Goal: Information Seeking & Learning: Learn about a topic

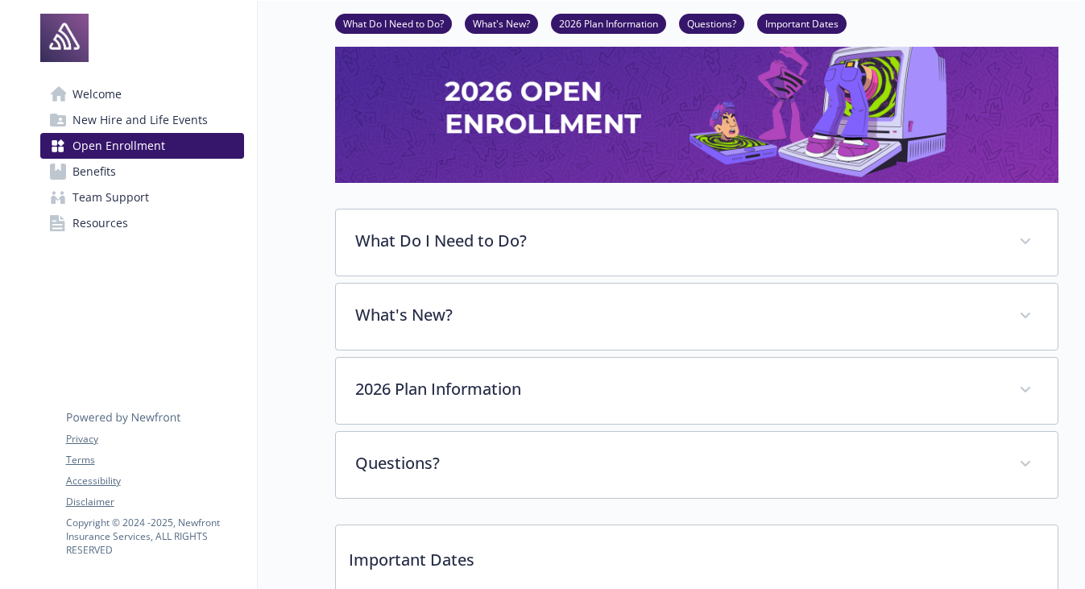
scroll to position [100, 0]
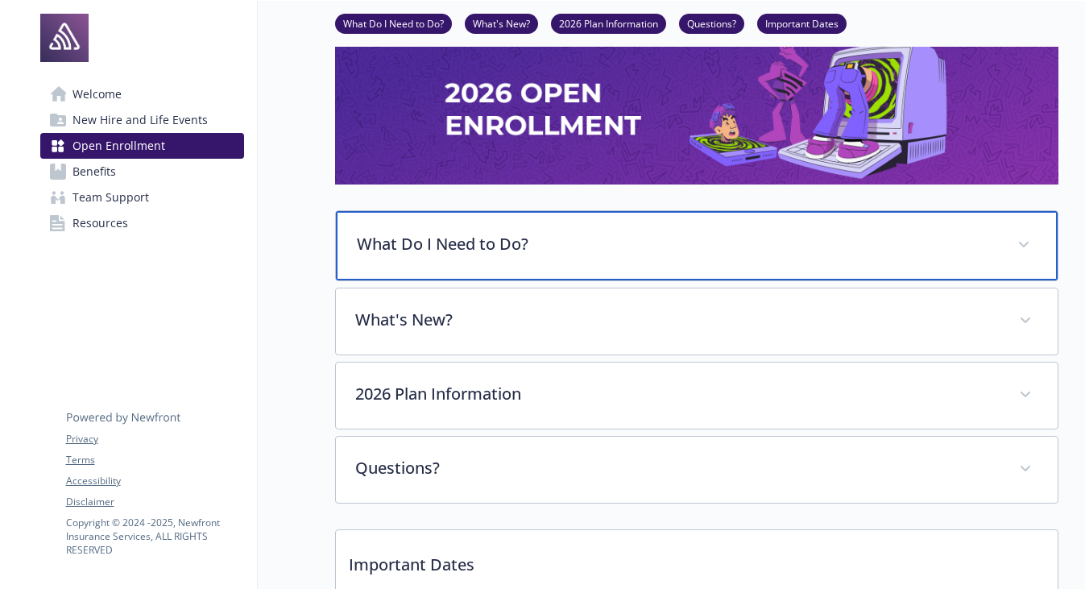
click at [475, 243] on p "What Do I Need to Do?" at bounding box center [677, 244] width 641 height 24
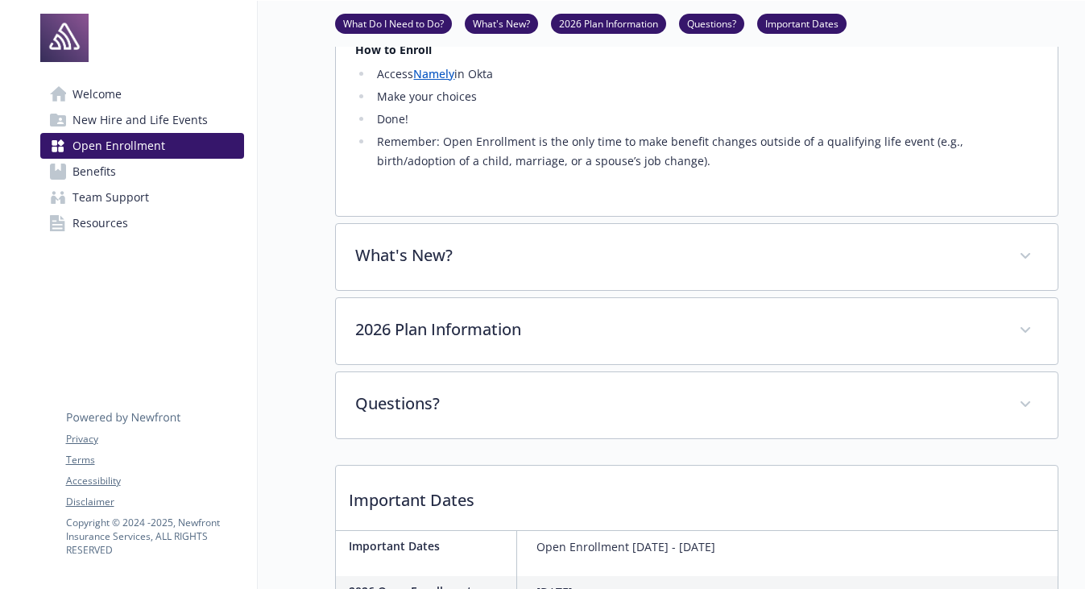
scroll to position [652, 0]
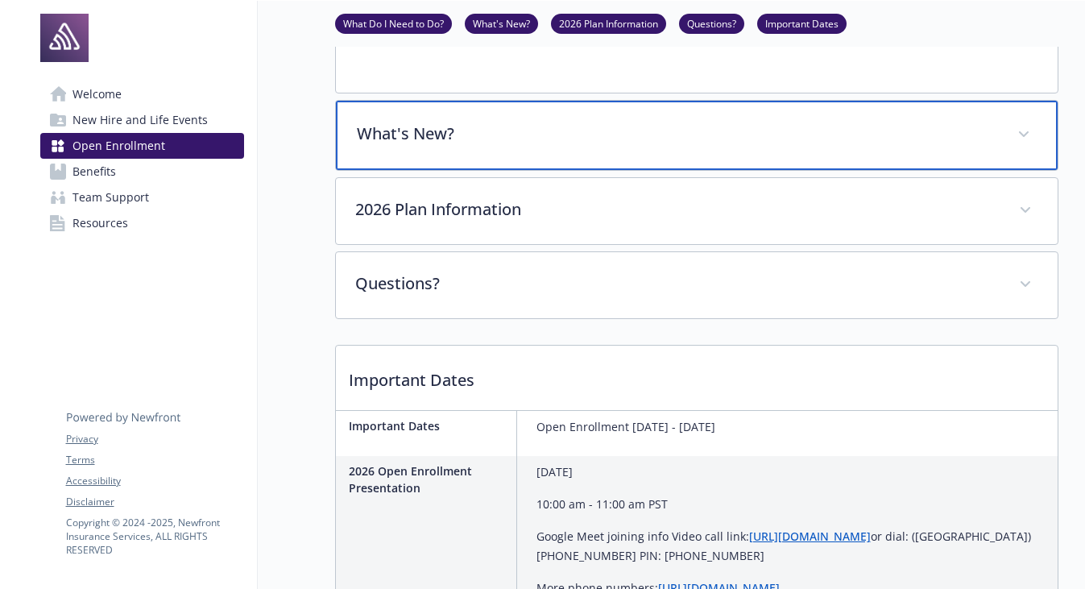
click at [466, 139] on p "What's New?" at bounding box center [677, 134] width 641 height 24
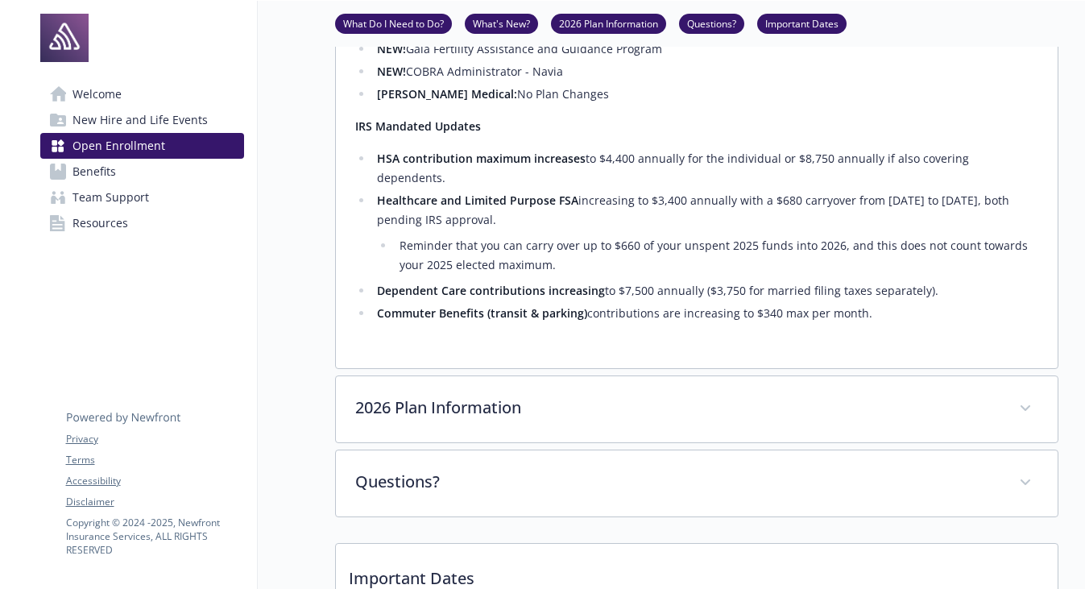
scroll to position [970, 0]
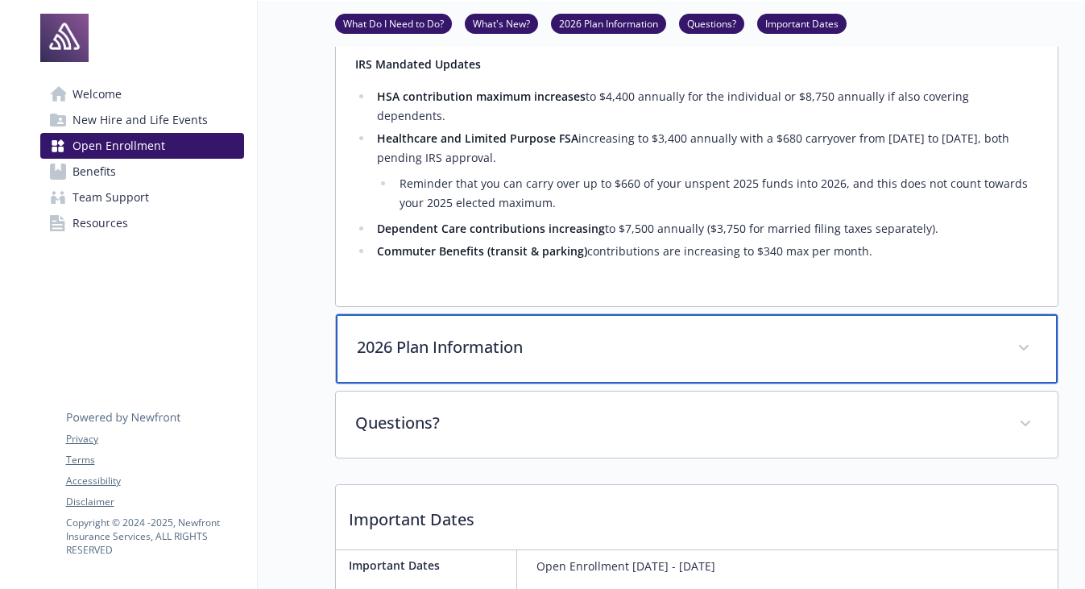
click at [503, 358] on div "2026 Plan Information" at bounding box center [697, 348] width 722 height 69
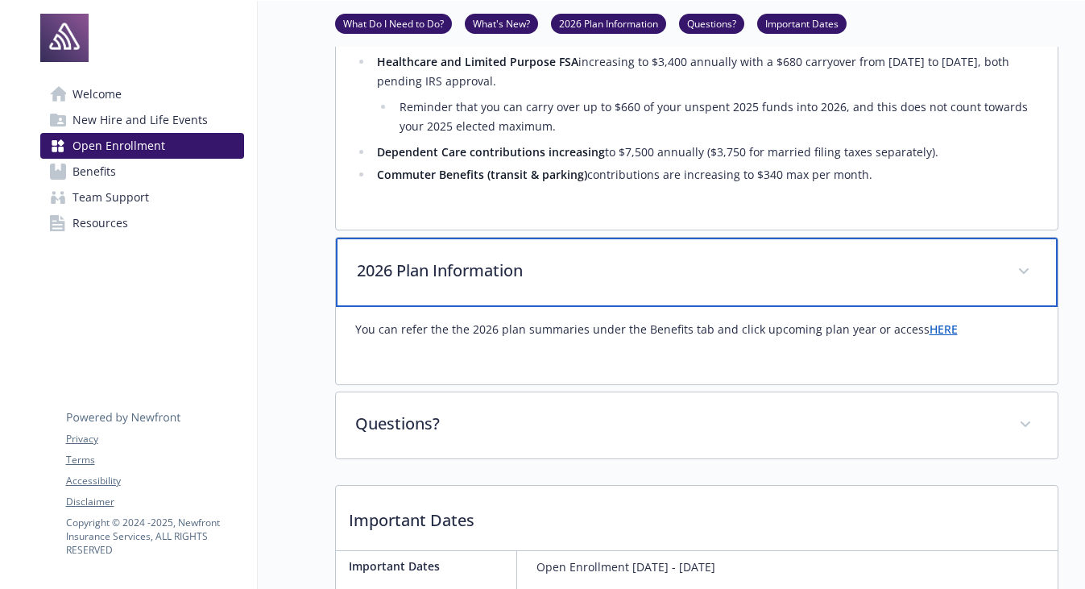
scroll to position [1108, 0]
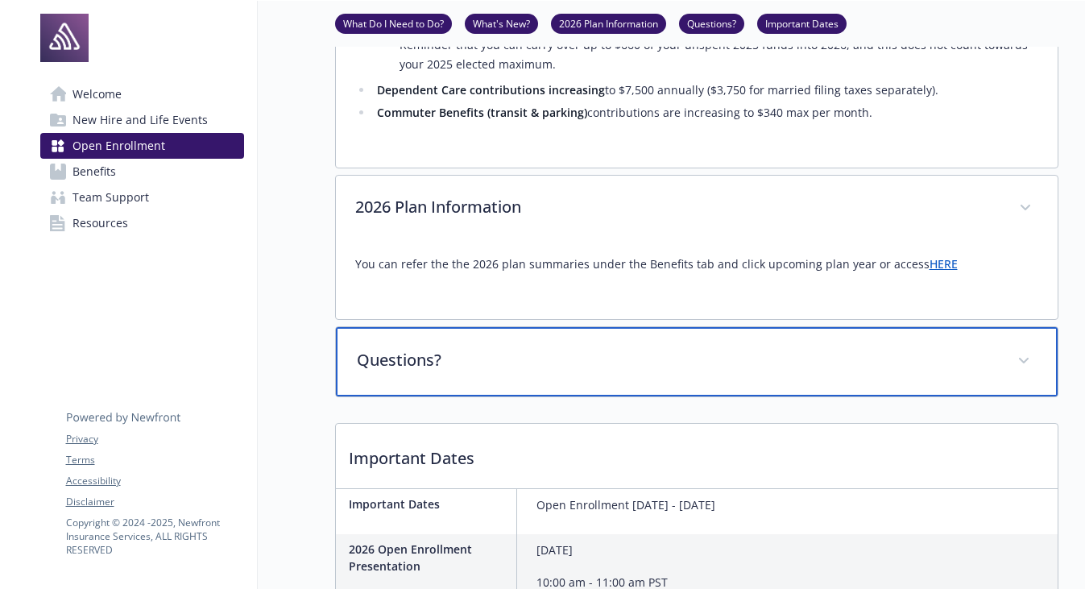
click at [507, 355] on div "Questions?" at bounding box center [697, 361] width 722 height 69
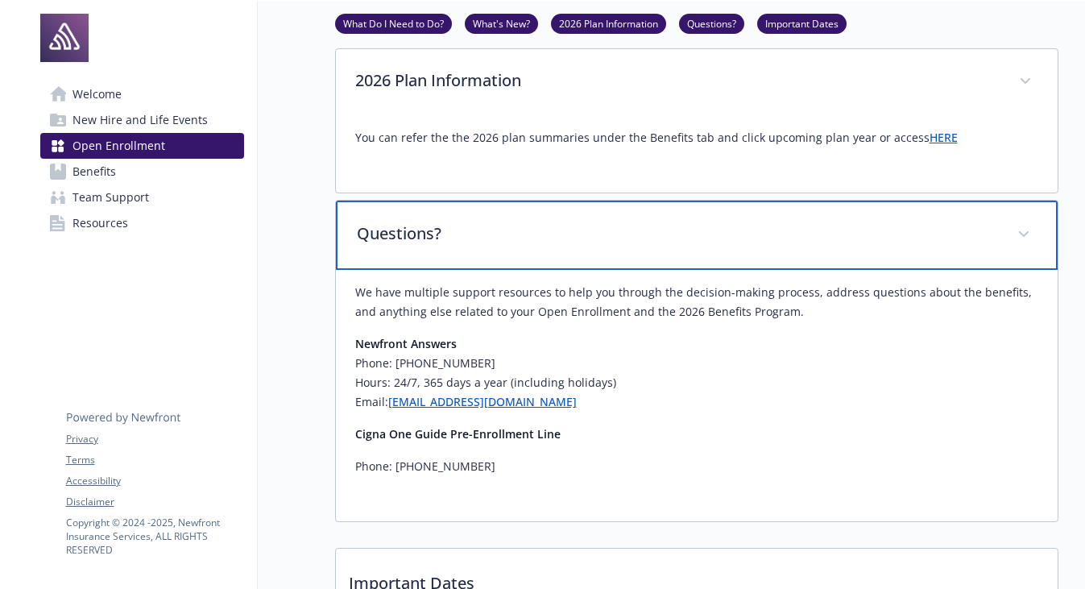
scroll to position [1261, 0]
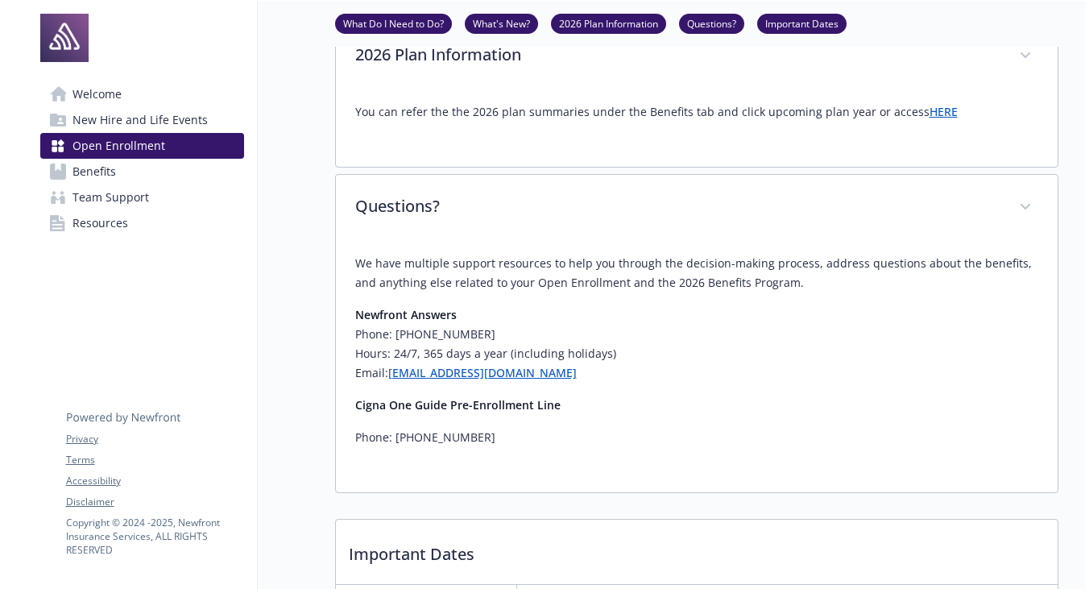
click at [929, 104] on link "HERE" at bounding box center [943, 111] width 28 height 15
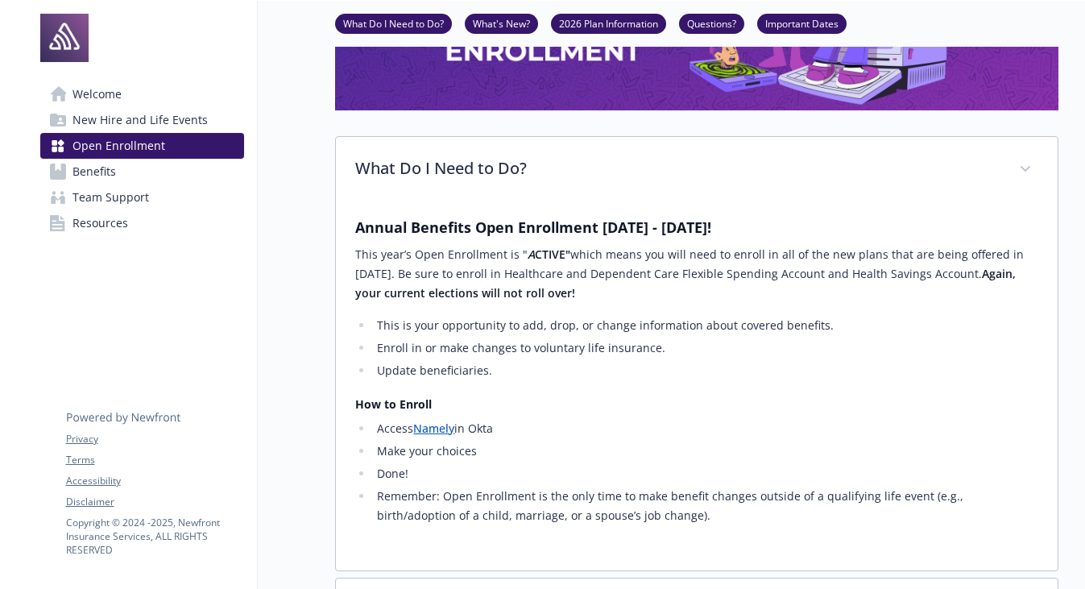
scroll to position [0, 0]
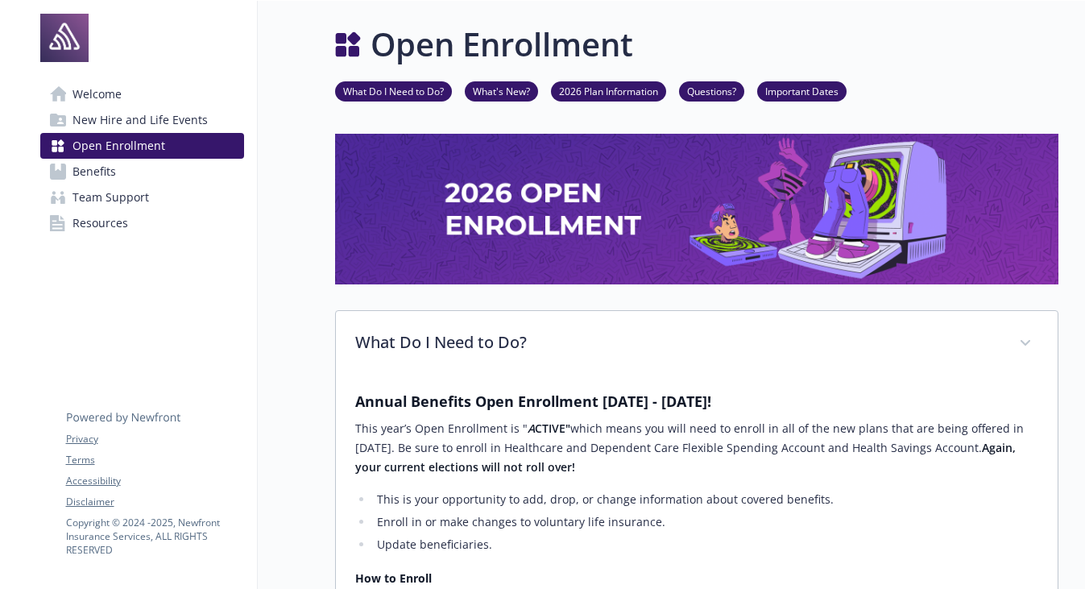
click at [94, 129] on span "New Hire and Life Events" at bounding box center [139, 120] width 135 height 26
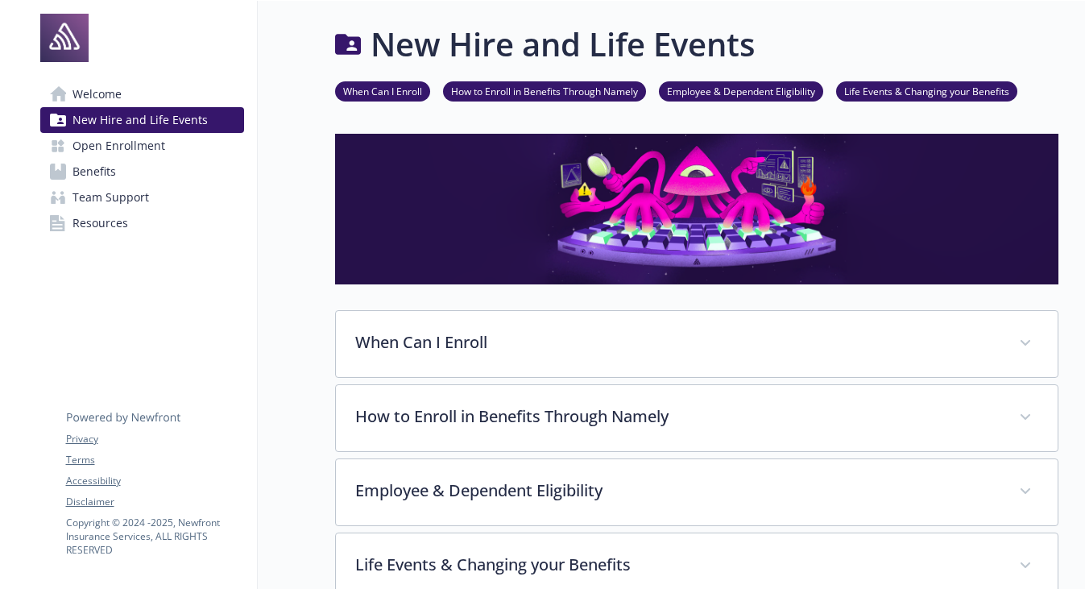
click at [77, 110] on span "New Hire and Life Events" at bounding box center [139, 120] width 135 height 26
click at [80, 97] on span "Welcome" at bounding box center [96, 94] width 49 height 26
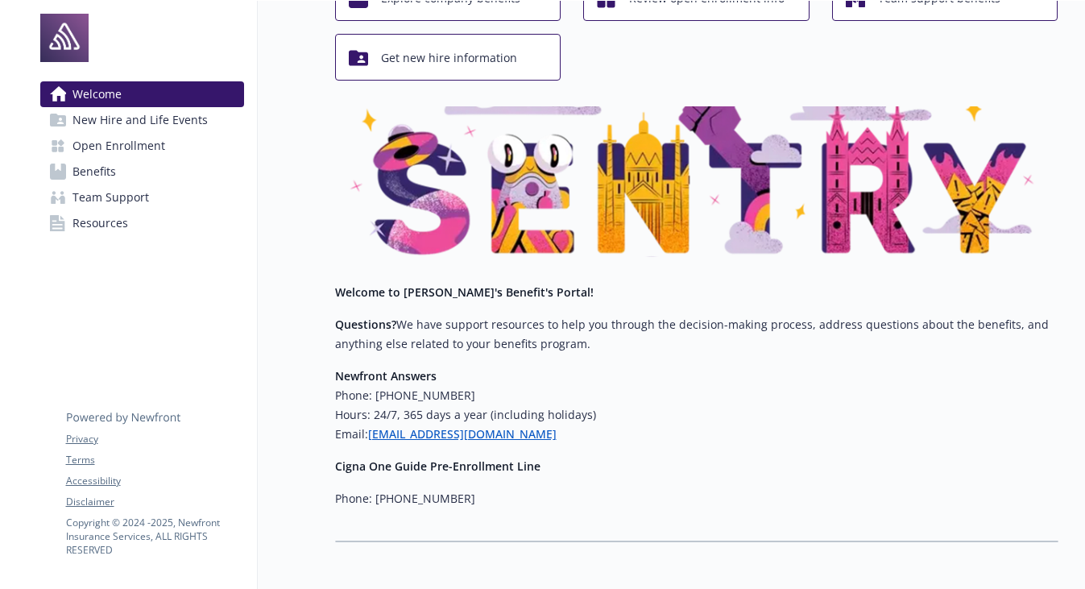
scroll to position [208, 0]
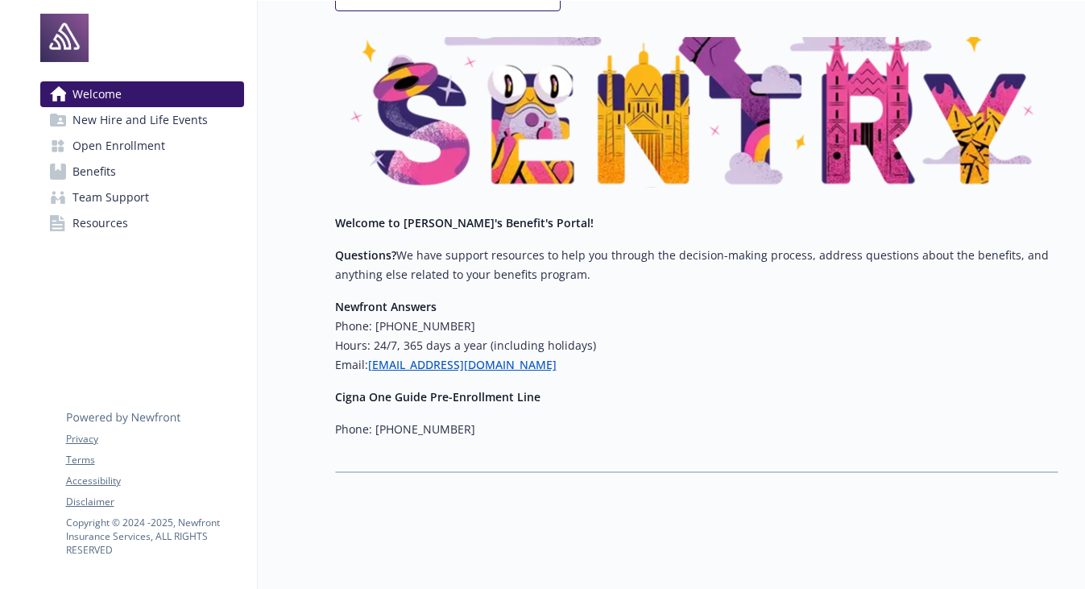
click at [124, 126] on span "New Hire and Life Events" at bounding box center [139, 120] width 135 height 26
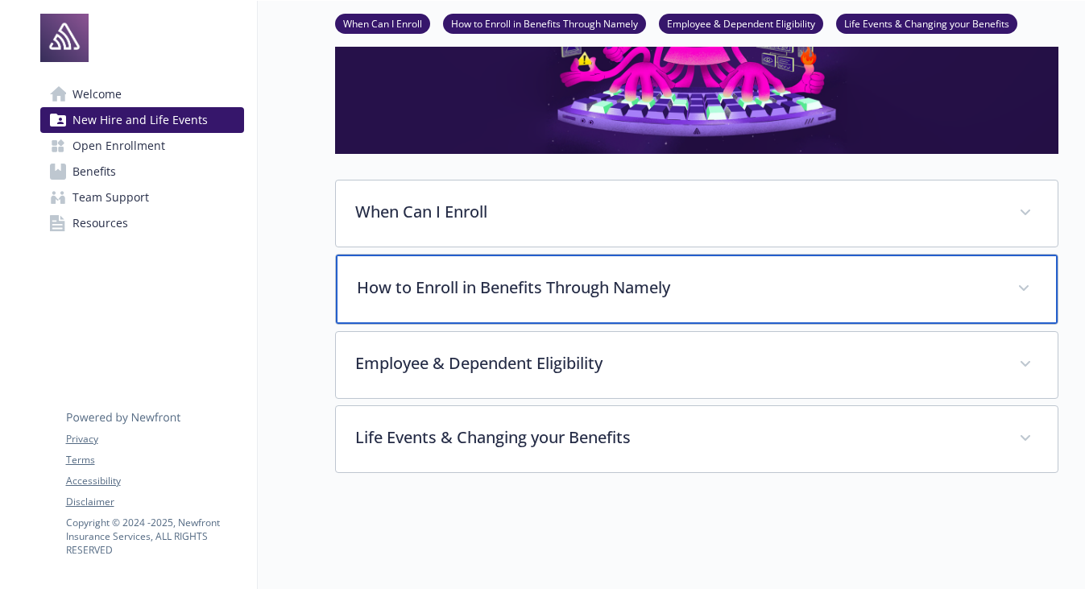
click at [487, 276] on p "How to Enroll in Benefits Through Namely" at bounding box center [677, 287] width 641 height 24
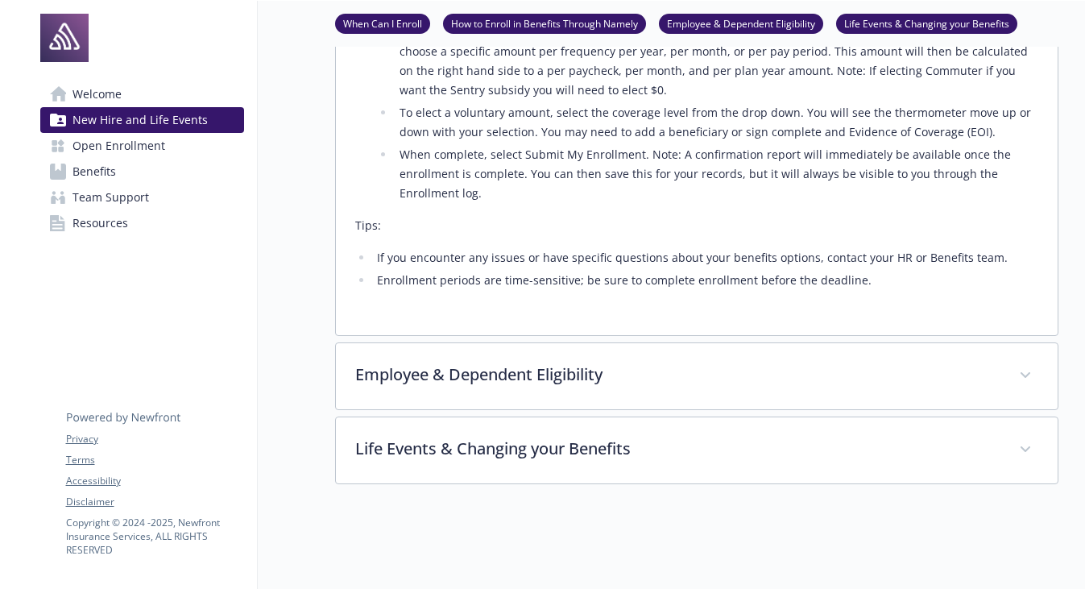
scroll to position [983, 0]
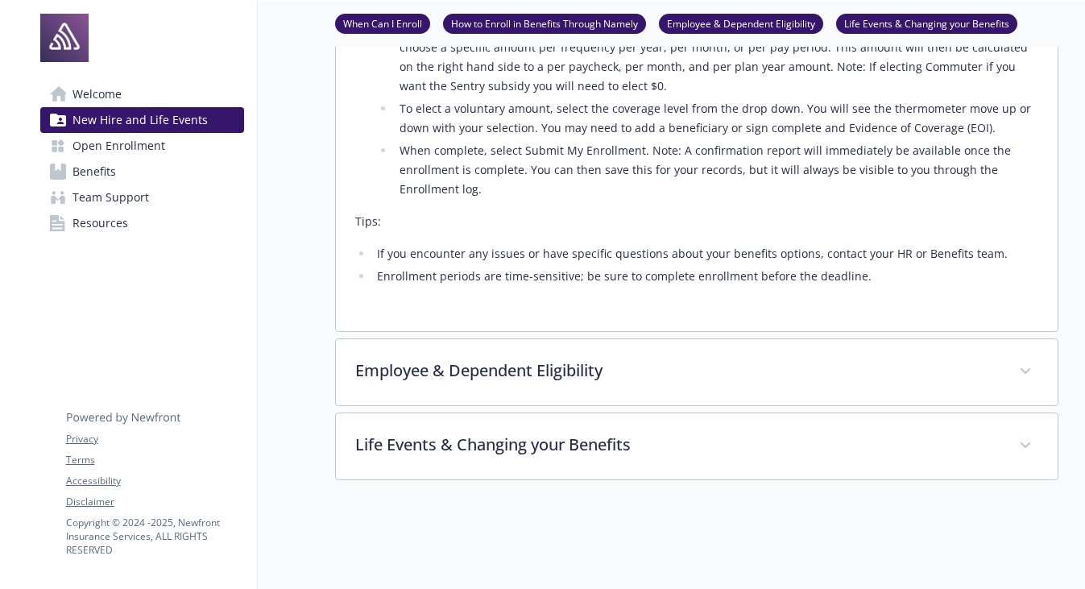
click at [155, 155] on span "Open Enrollment" at bounding box center [118, 146] width 93 height 26
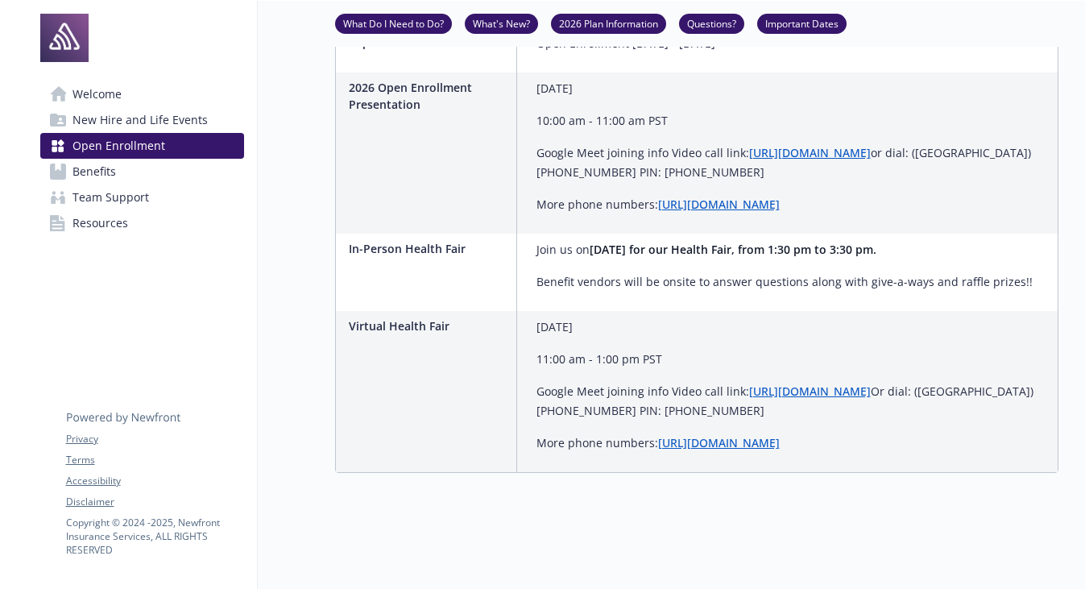
scroll to position [677, 0]
click at [153, 170] on link "Benefits" at bounding box center [142, 172] width 204 height 26
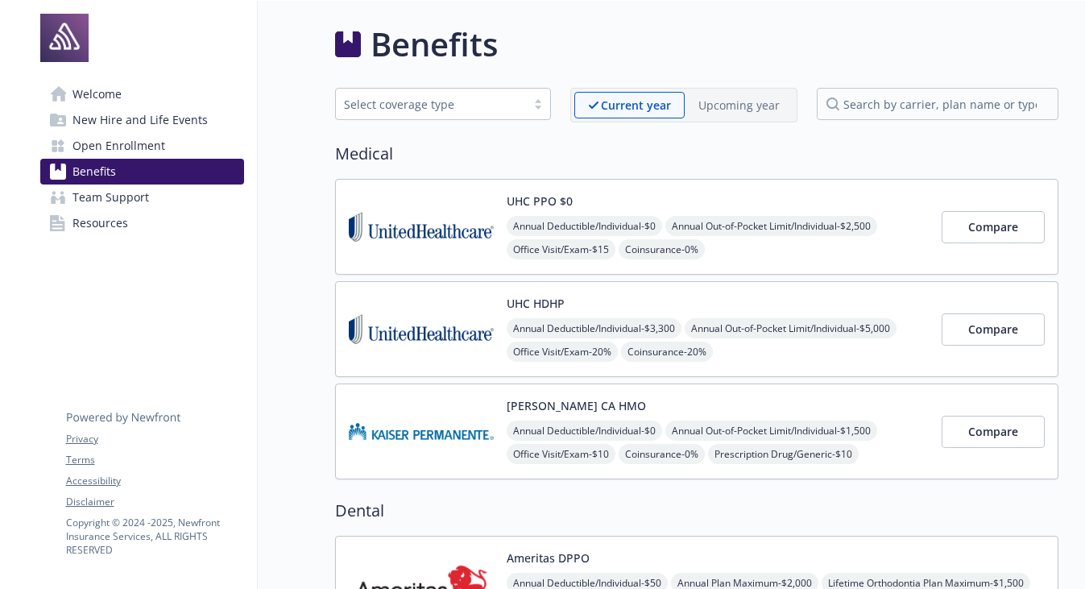
click at [218, 225] on link "Resources" at bounding box center [142, 223] width 204 height 26
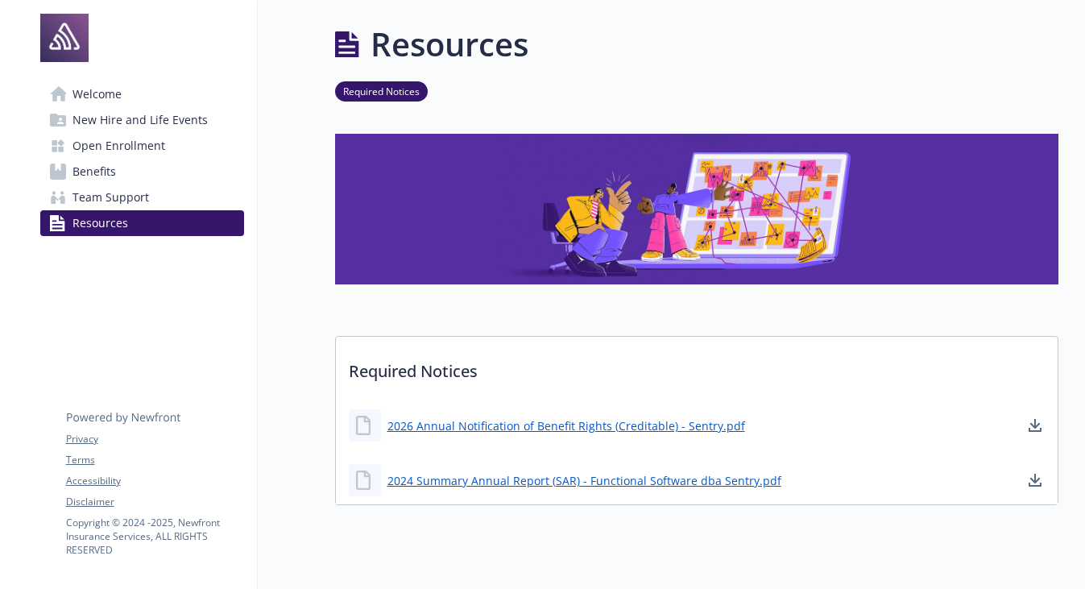
click at [134, 213] on link "Resources" at bounding box center [142, 223] width 204 height 26
click at [133, 202] on span "Team Support" at bounding box center [110, 197] width 77 height 26
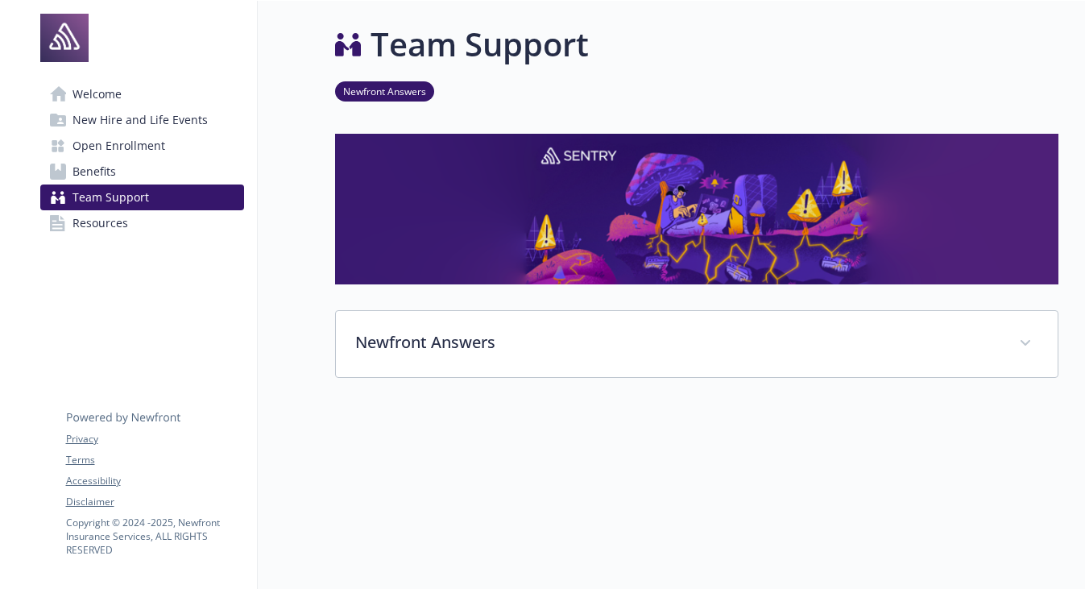
click at [110, 176] on span "Benefits" at bounding box center [93, 172] width 43 height 26
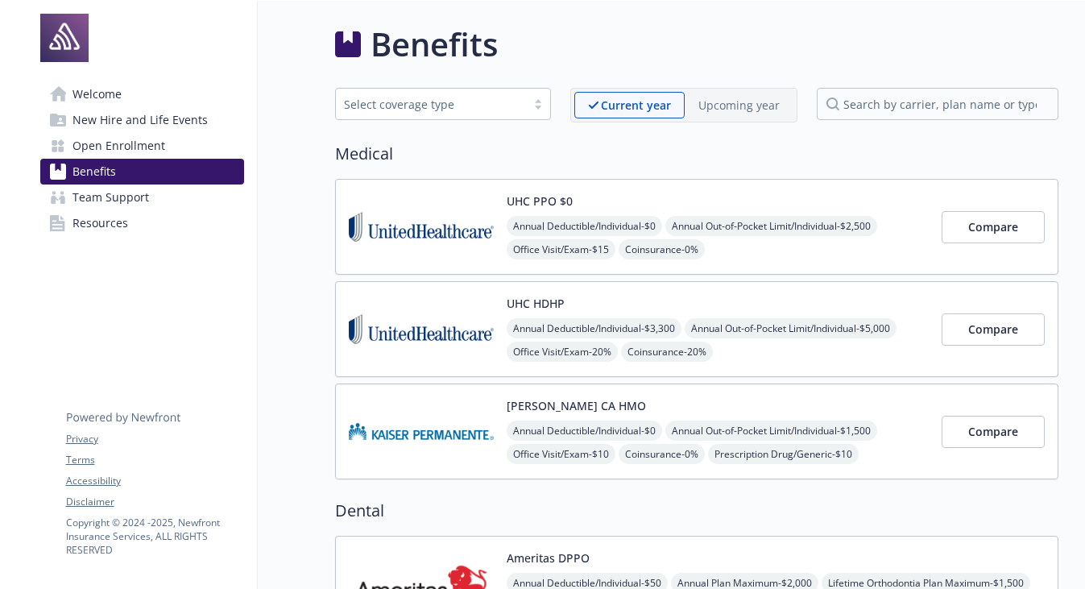
click at [115, 142] on span "Open Enrollment" at bounding box center [118, 146] width 93 height 26
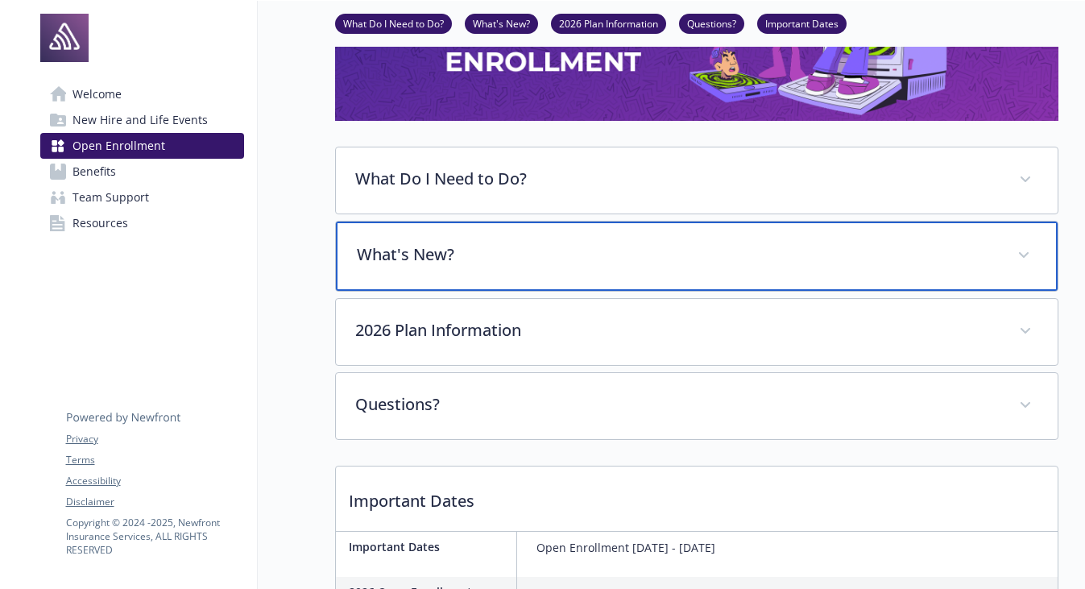
click at [495, 267] on div "What's New?" at bounding box center [697, 255] width 722 height 69
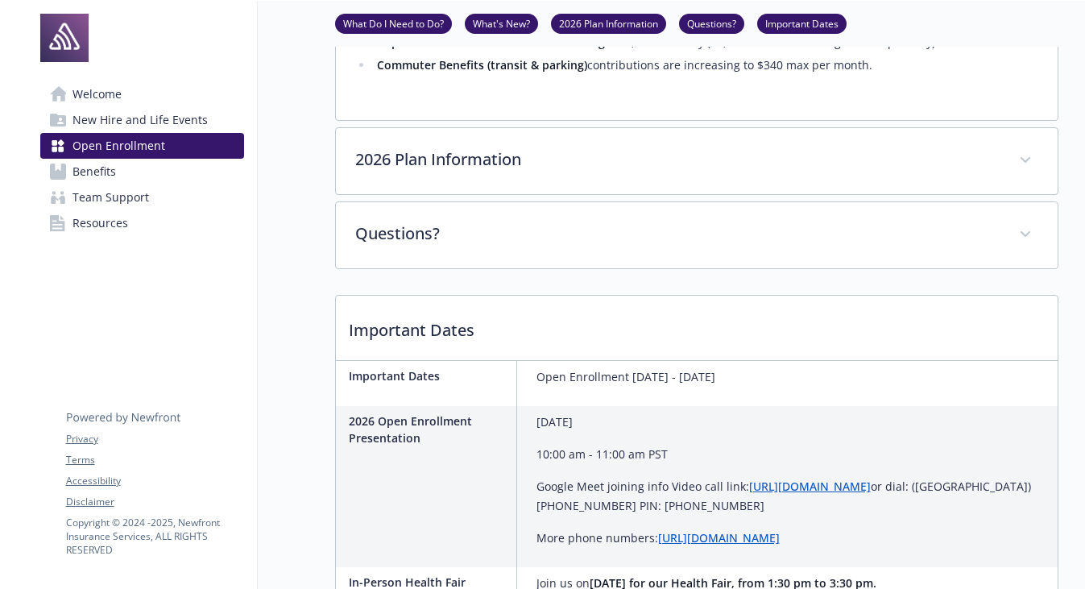
scroll to position [793, 0]
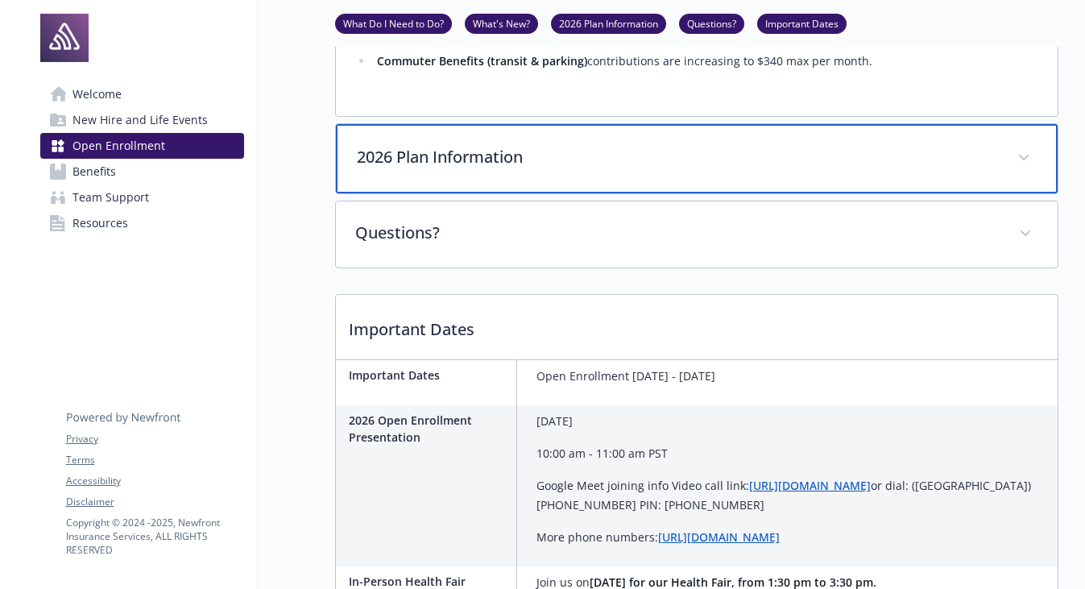
click at [476, 158] on div "2026 Plan Information" at bounding box center [697, 158] width 722 height 69
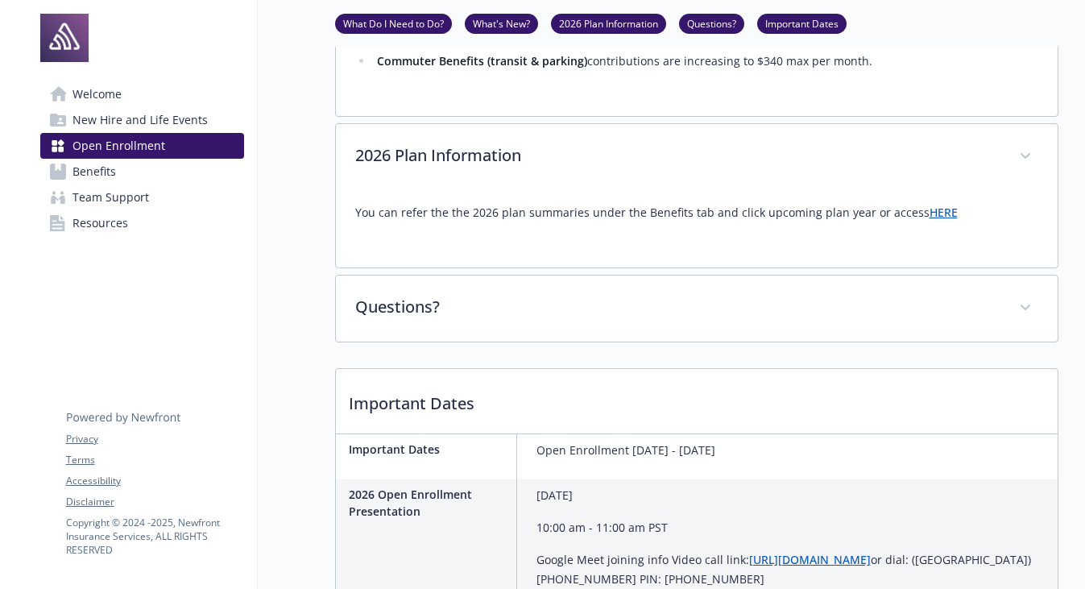
click at [932, 205] on link "HERE" at bounding box center [943, 212] width 28 height 15
click at [900, 210] on div "You can refer the the 2026 plan summaries under the Benefits tab and click upco…" at bounding box center [696, 219] width 683 height 58
click at [929, 205] on link "HERE" at bounding box center [943, 212] width 28 height 15
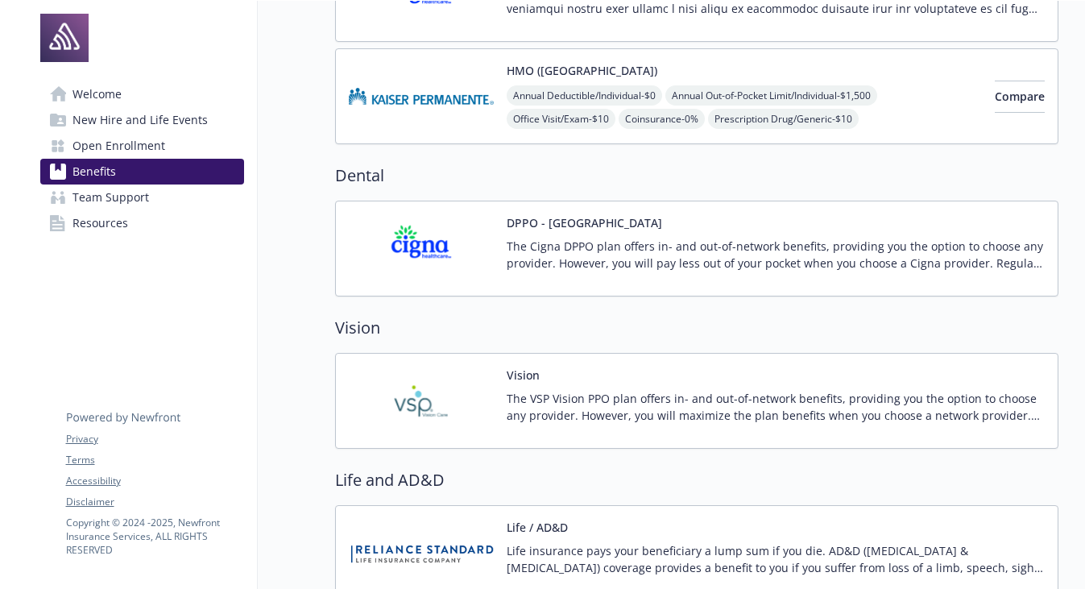
scroll to position [337, 0]
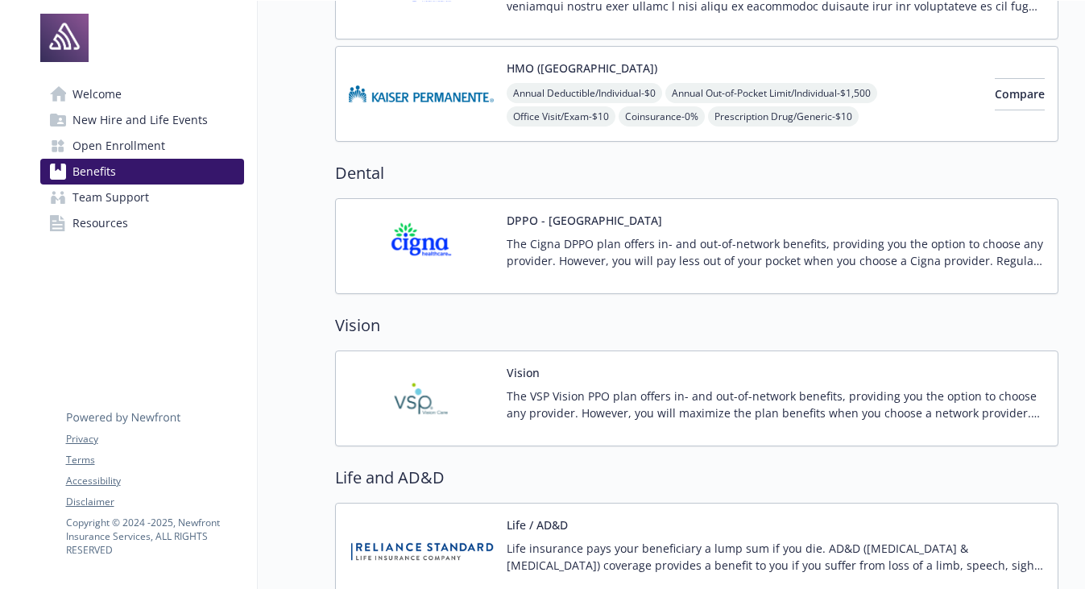
click at [536, 216] on button "DPPO - [GEOGRAPHIC_DATA]" at bounding box center [584, 220] width 155 height 17
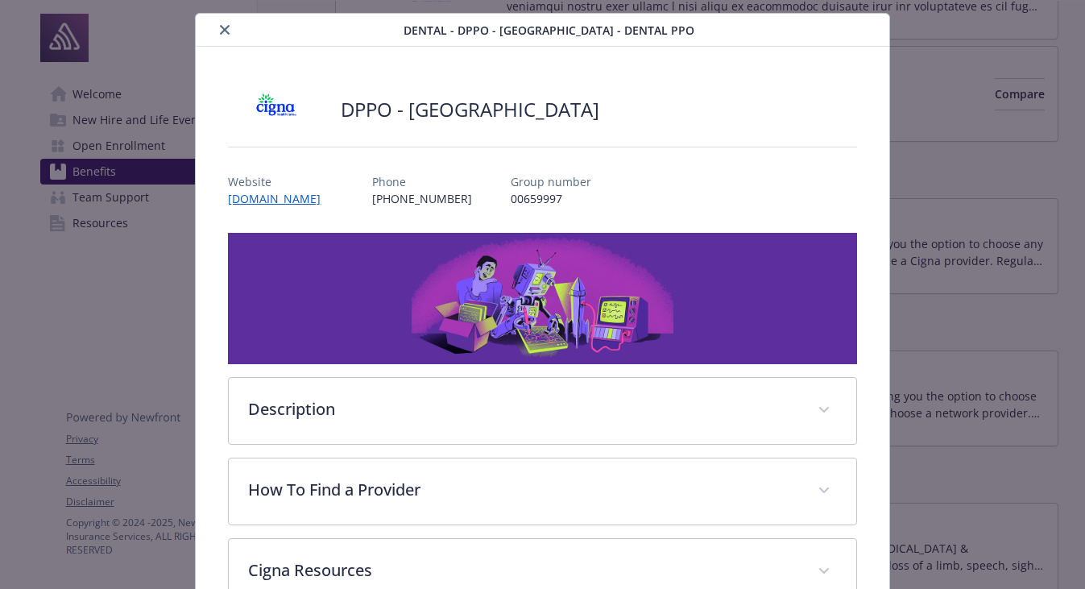
scroll to position [39, 0]
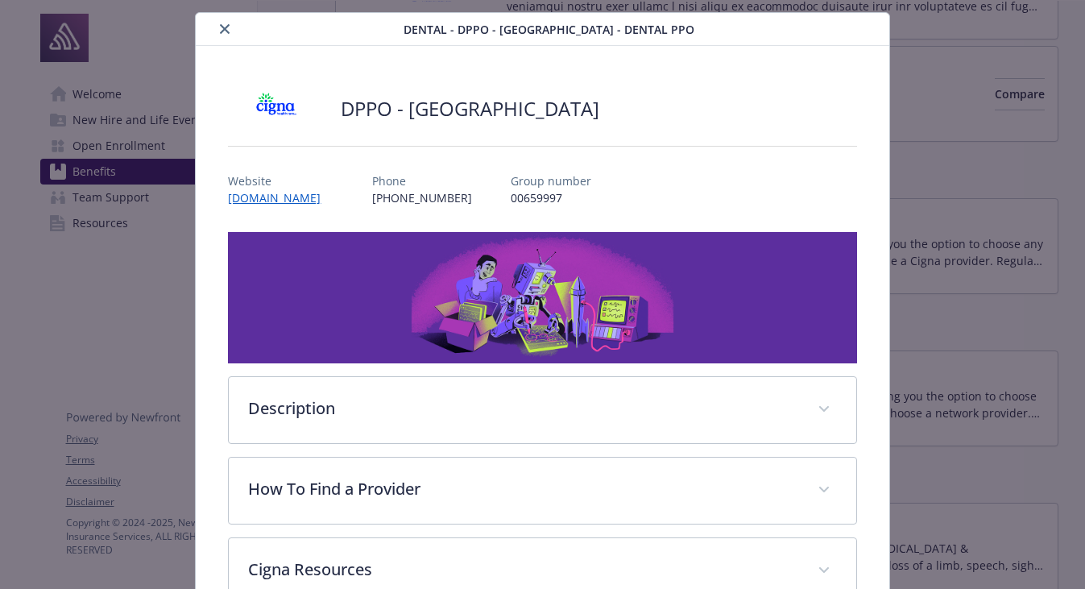
click at [230, 39] on div "Dental - DPPO - TX - Dental PPO" at bounding box center [542, 29] width 693 height 33
click at [223, 32] on icon "close" at bounding box center [225, 29] width 10 height 10
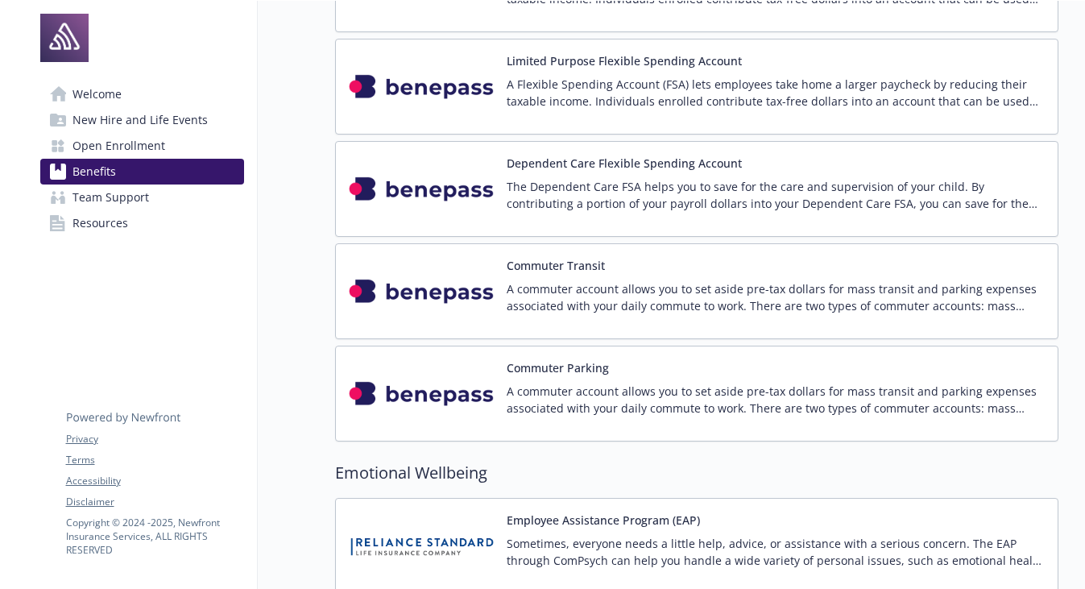
scroll to position [1800, 0]
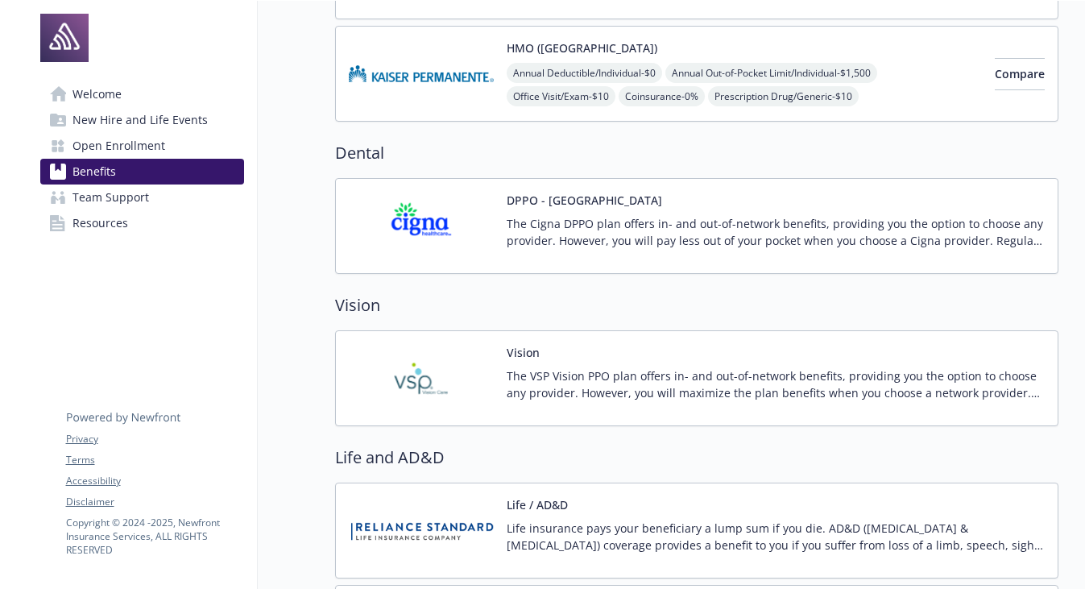
scroll to position [354, 0]
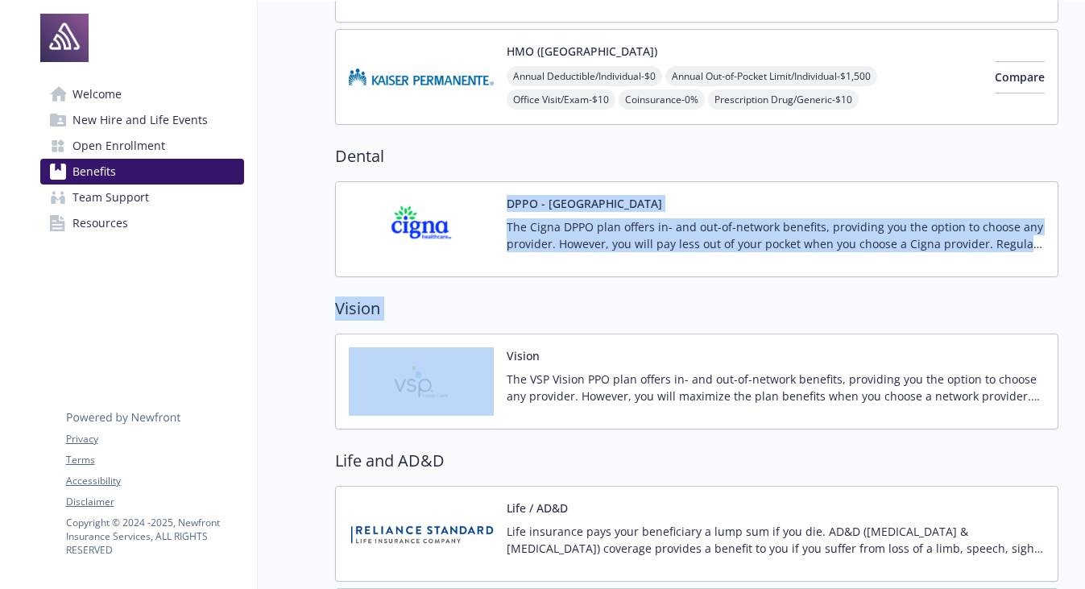
click at [740, 304] on h2 "Vision" at bounding box center [696, 308] width 723 height 24
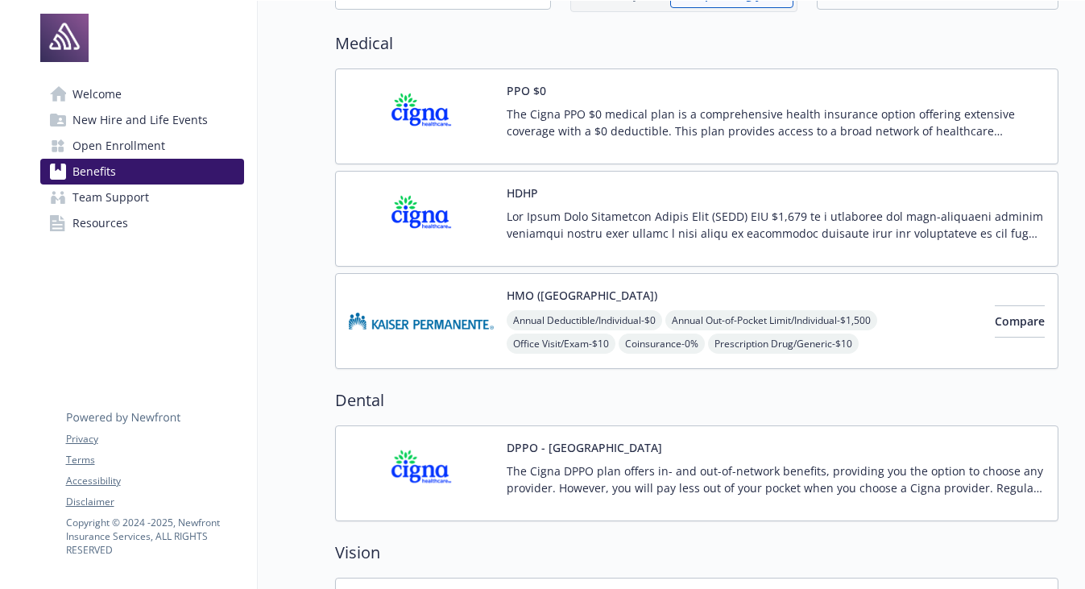
scroll to position [0, 0]
